Goal: Navigation & Orientation: Find specific page/section

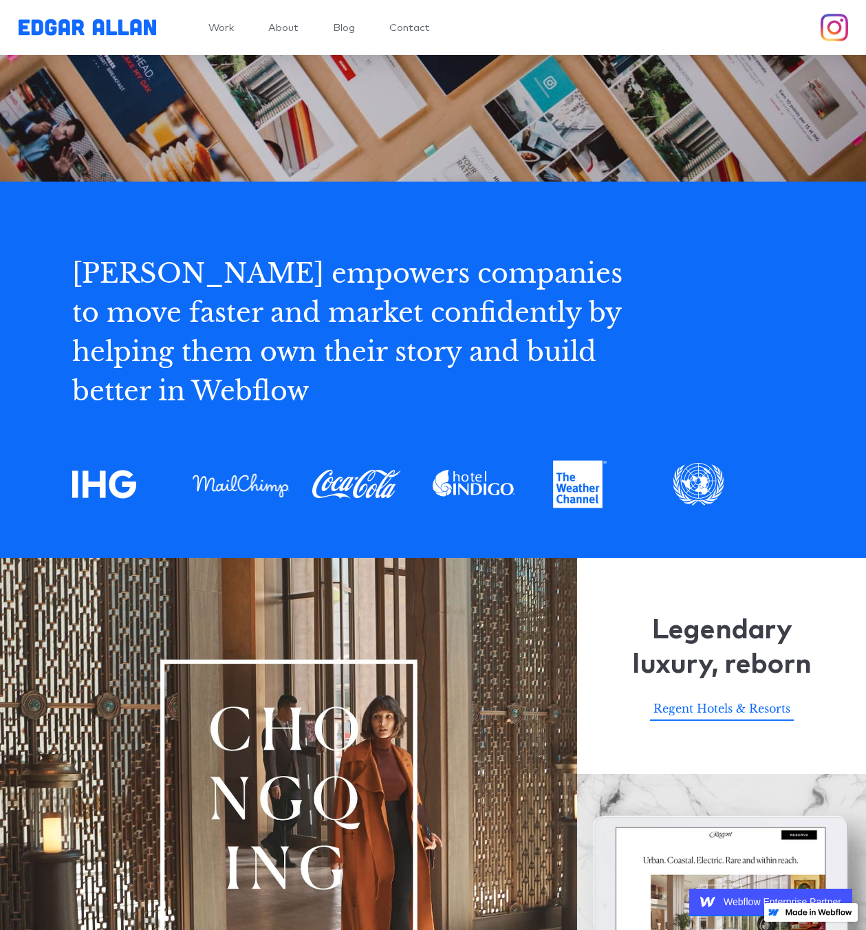
scroll to position [388, 0]
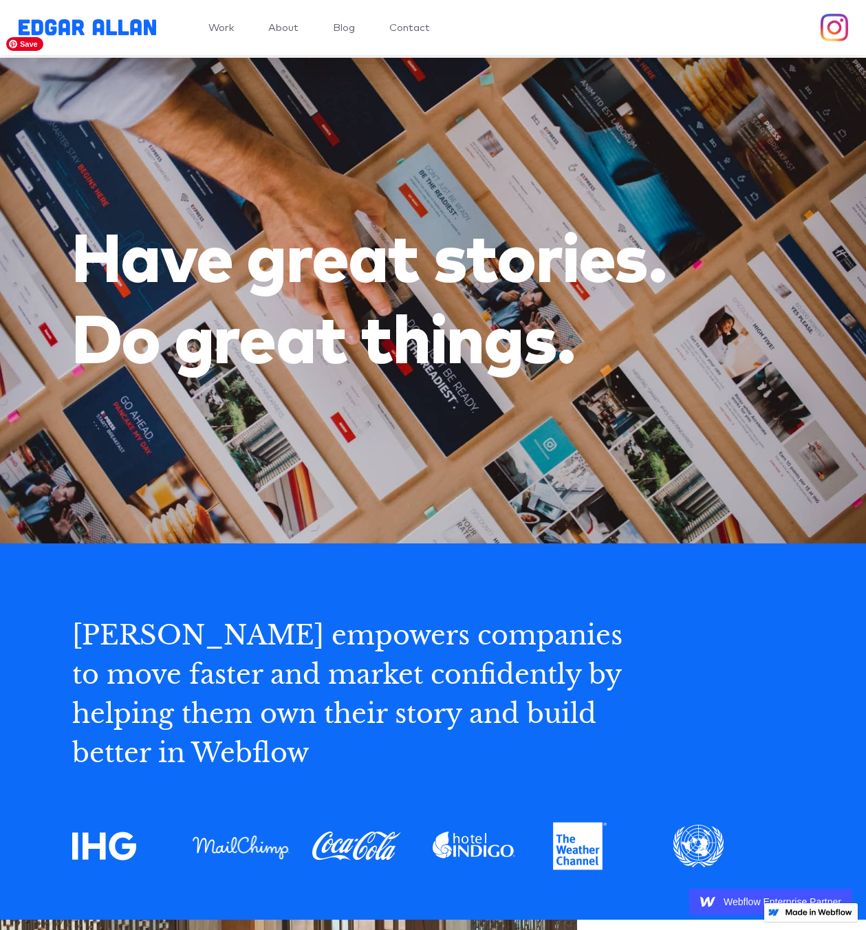
scroll to position [23, 0]
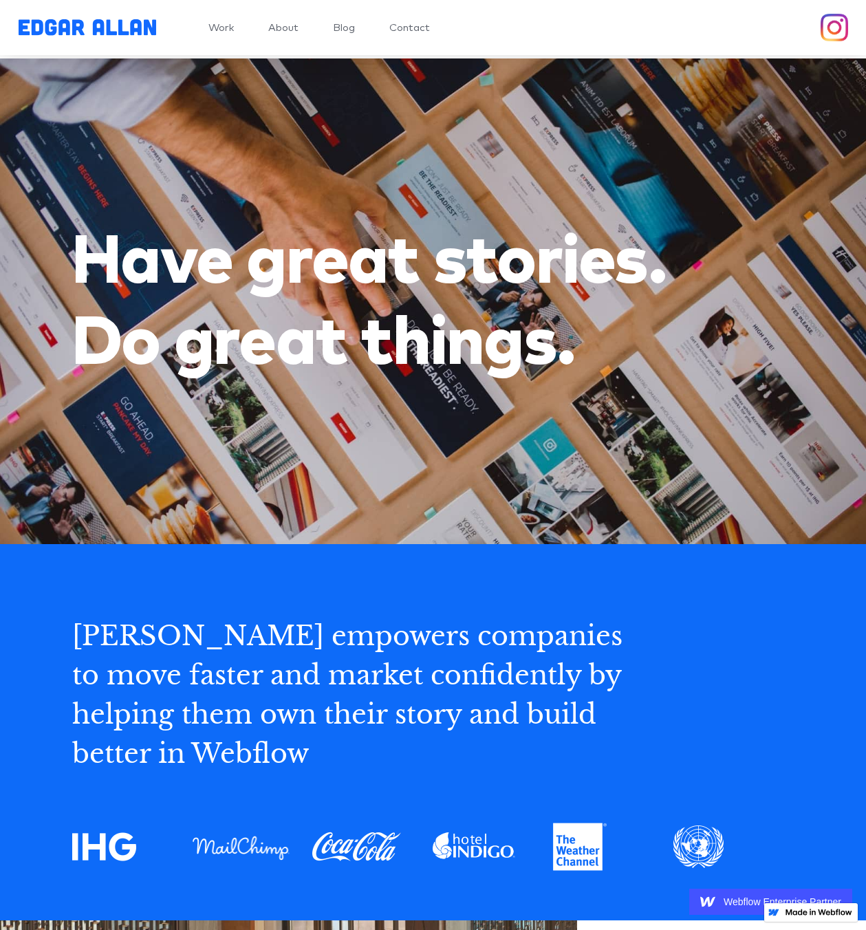
click at [347, 30] on link "Blog" at bounding box center [344, 28] width 22 height 10
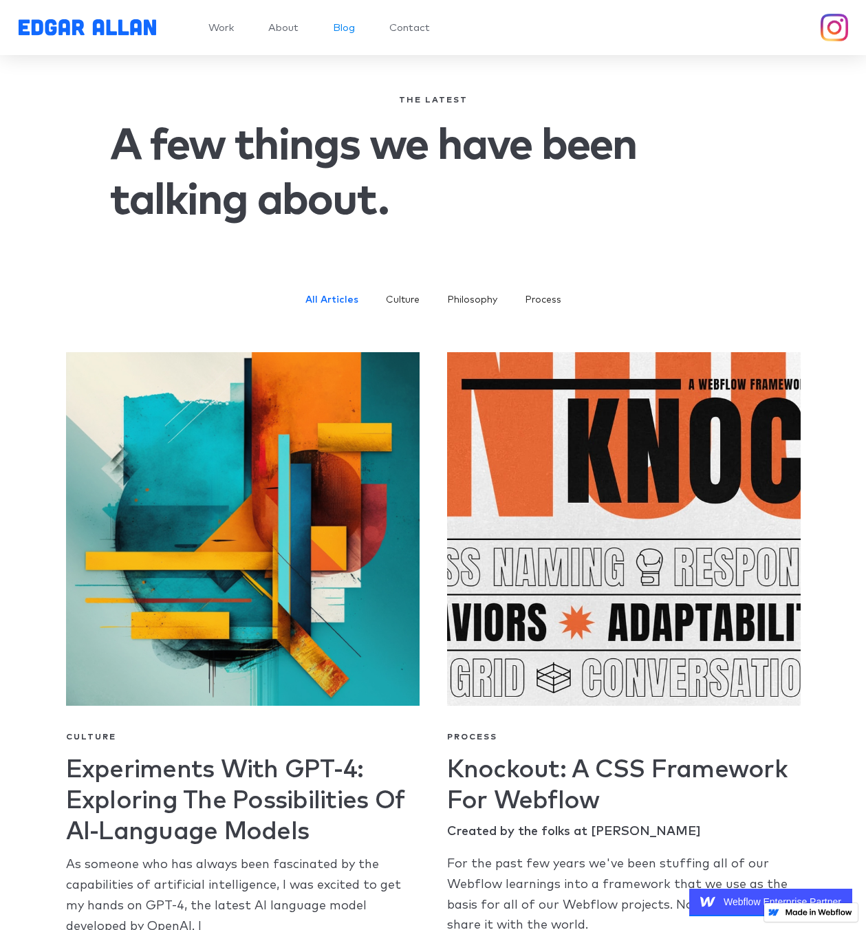
scroll to position [1, 0]
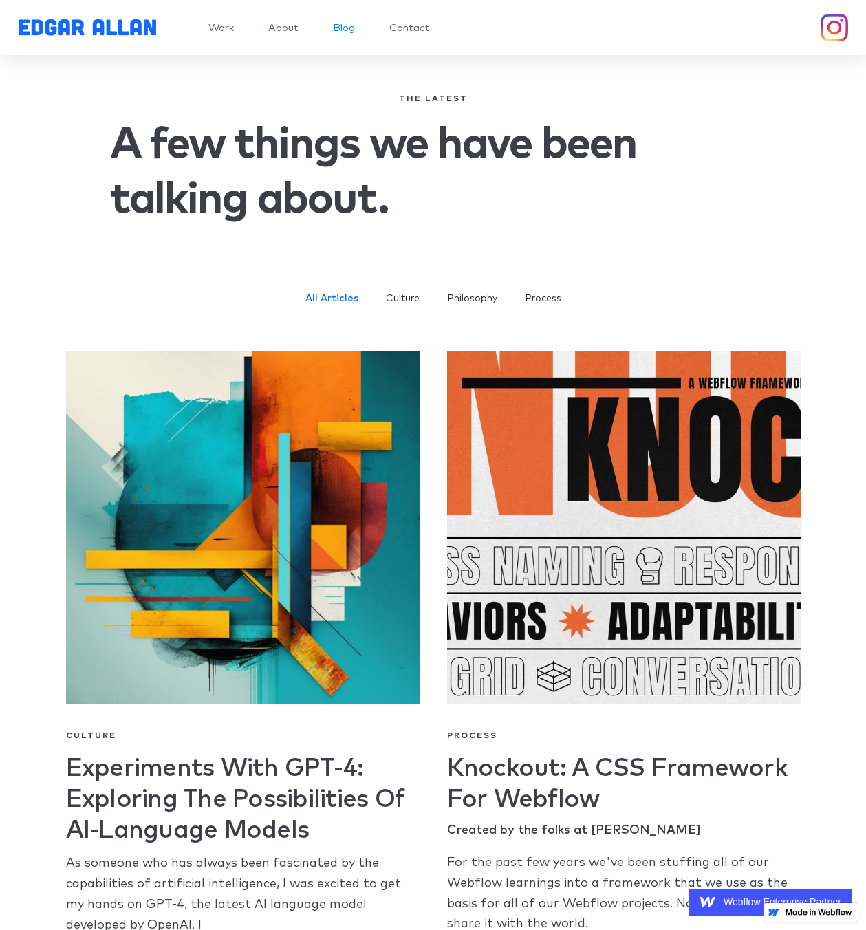
click at [283, 25] on link "About" at bounding box center [283, 28] width 30 height 10
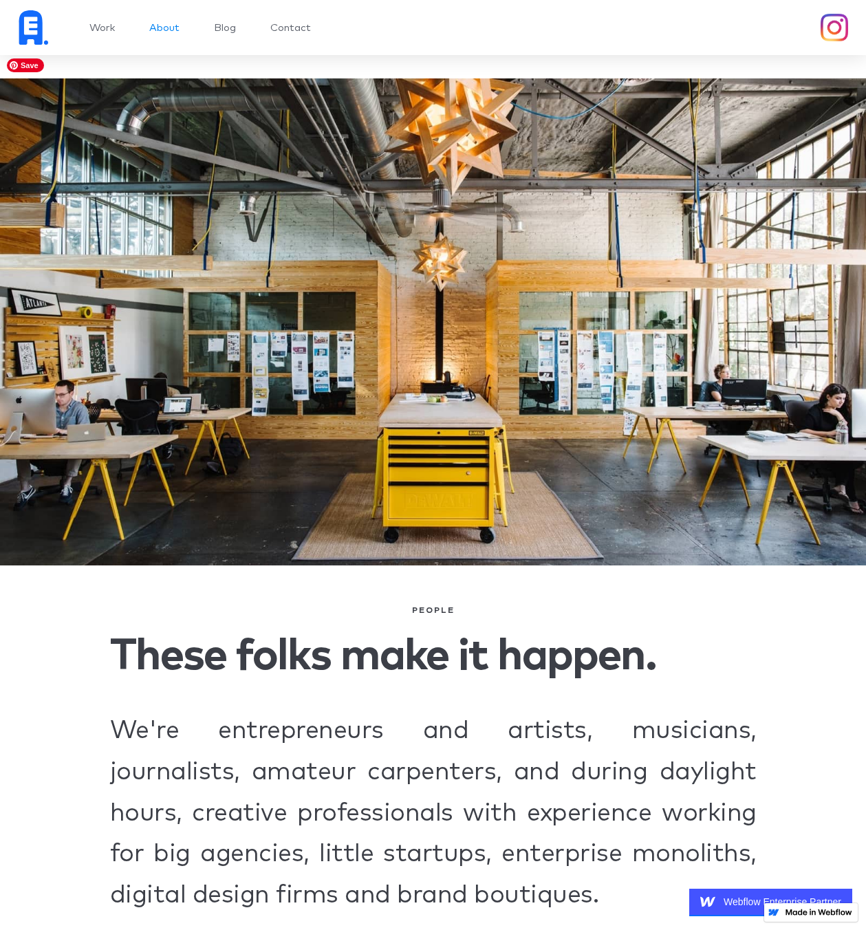
scroll to position [4, 0]
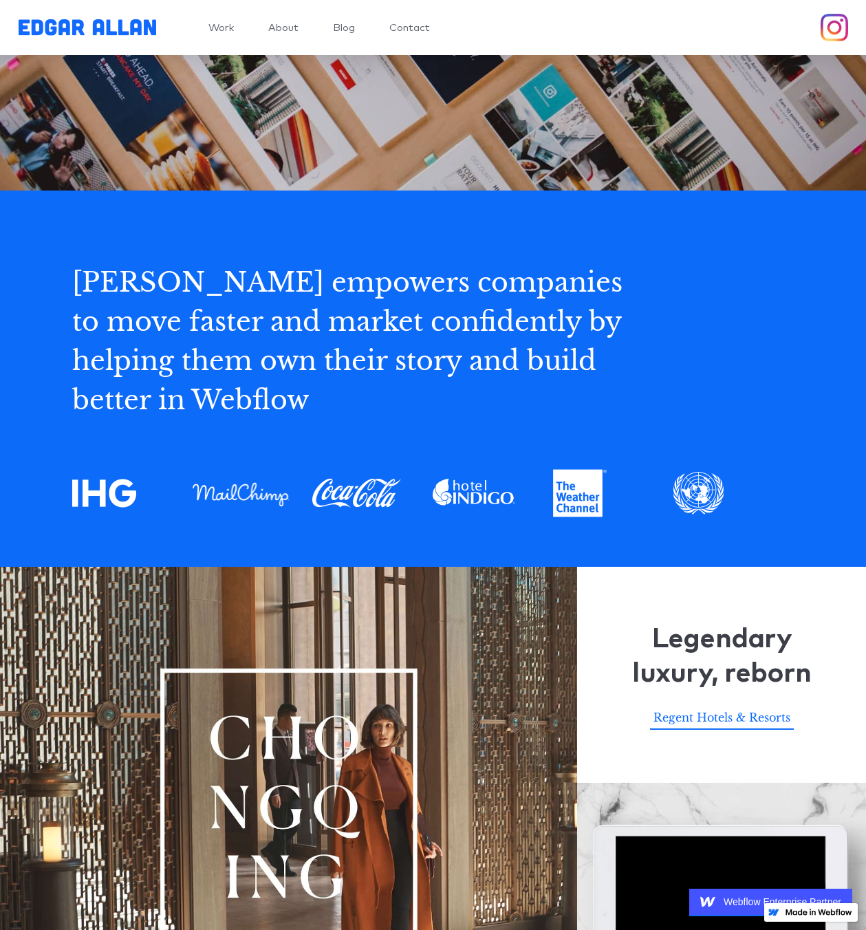
scroll to position [374, 0]
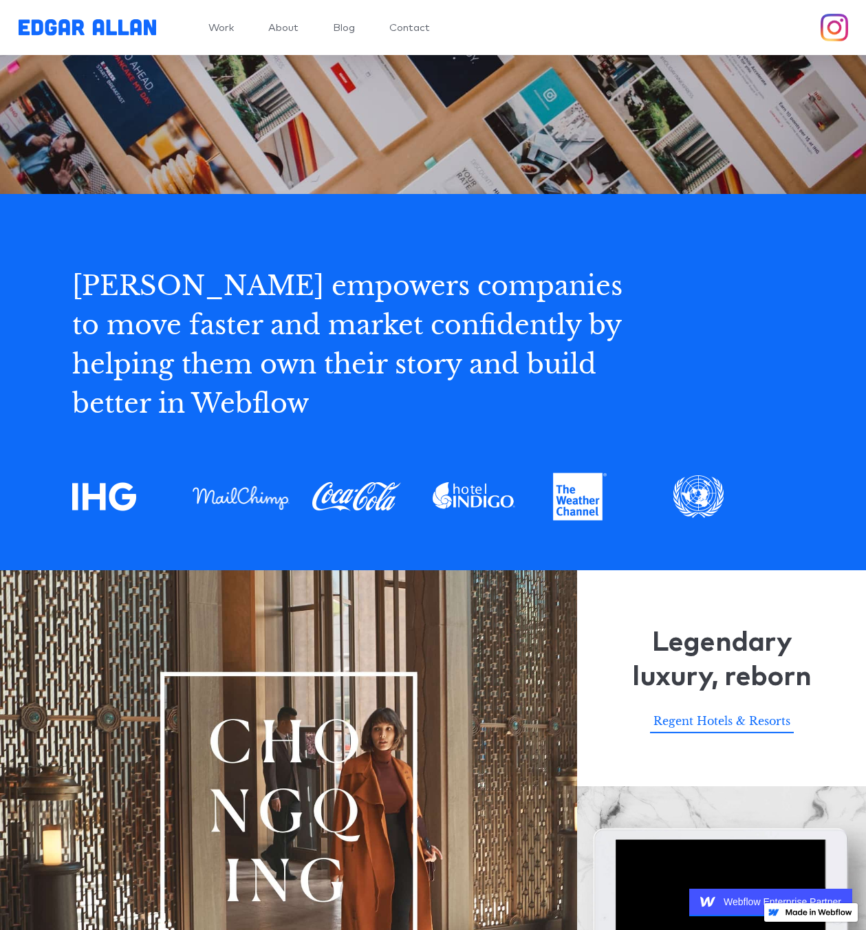
click at [294, 33] on link "About" at bounding box center [283, 28] width 30 height 10
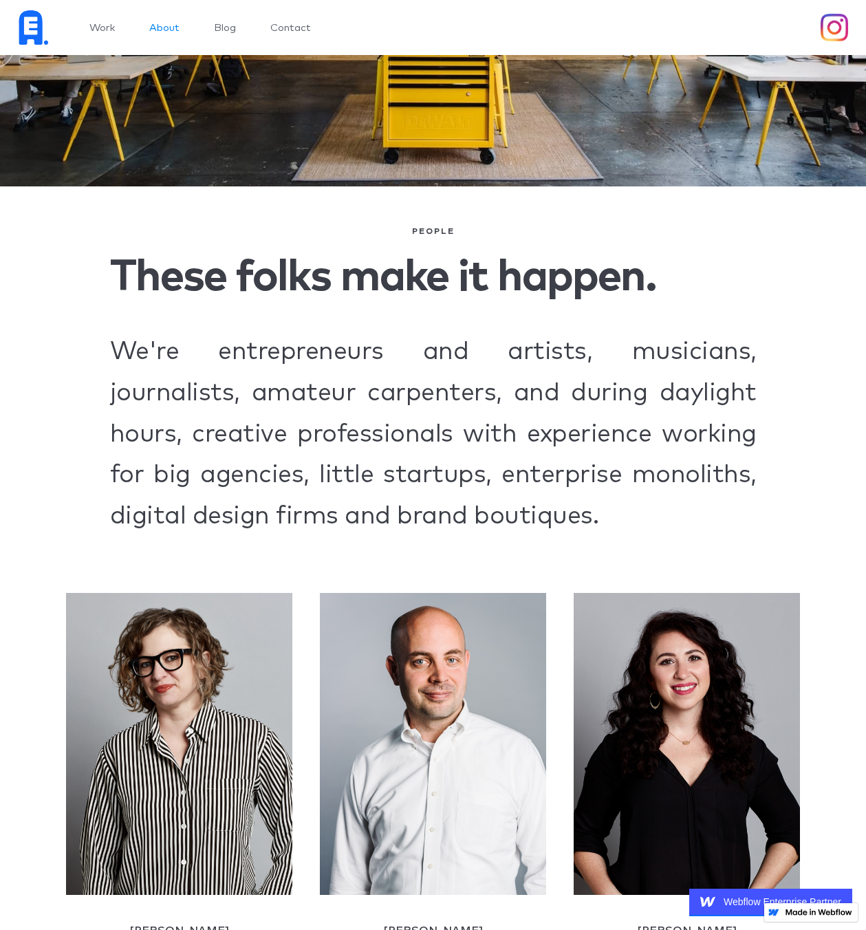
scroll to position [409, 0]
